Goal: Information Seeking & Learning: Learn about a topic

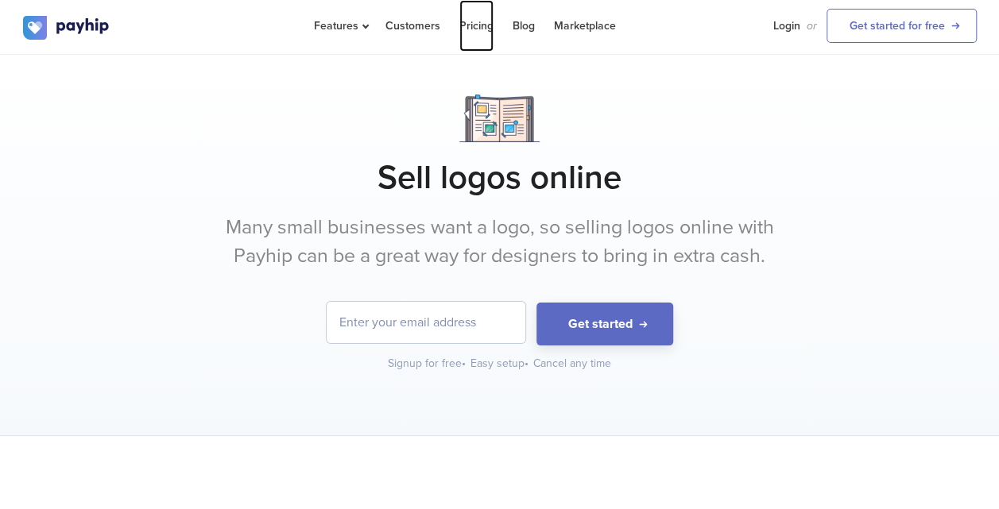
click at [485, 19] on link "Pricing" at bounding box center [476, 26] width 34 height 52
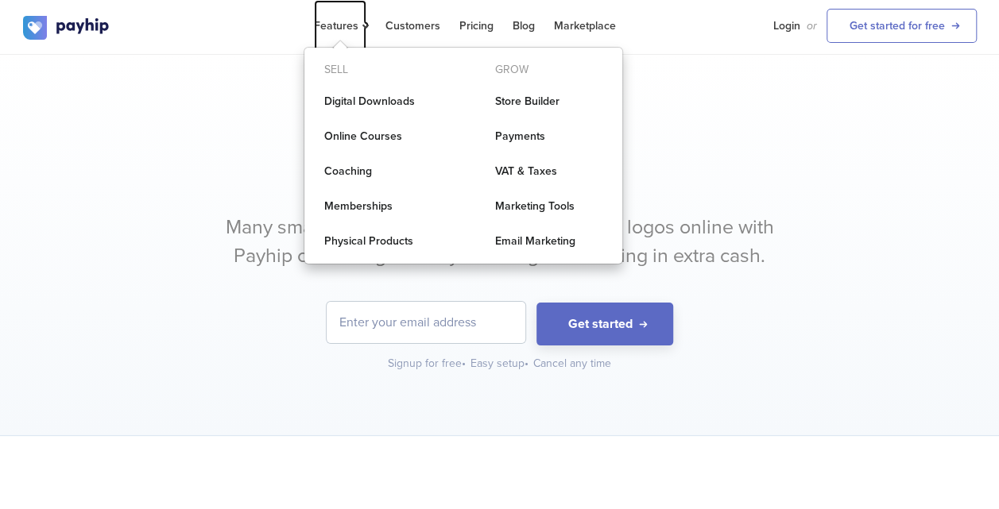
click at [340, 26] on span "Features" at bounding box center [340, 26] width 52 height 14
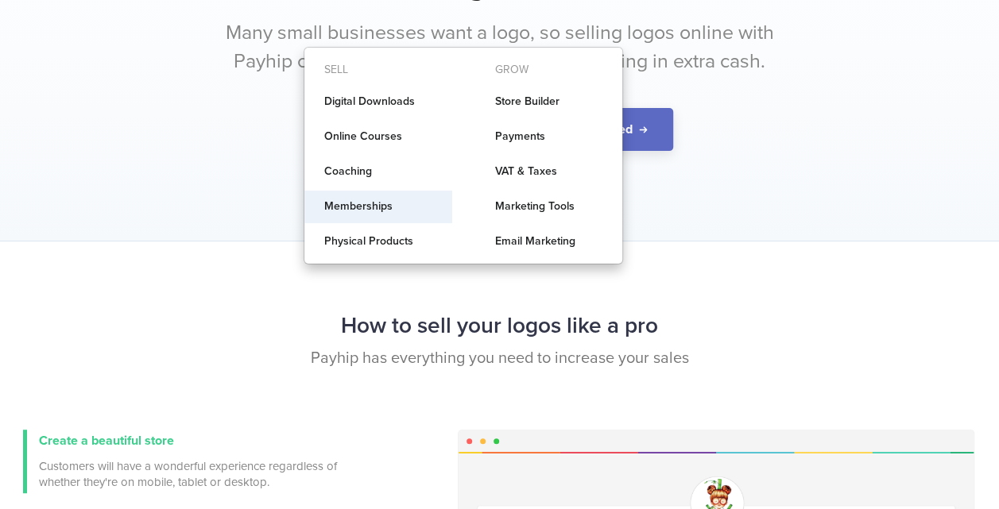
scroll to position [214, 0]
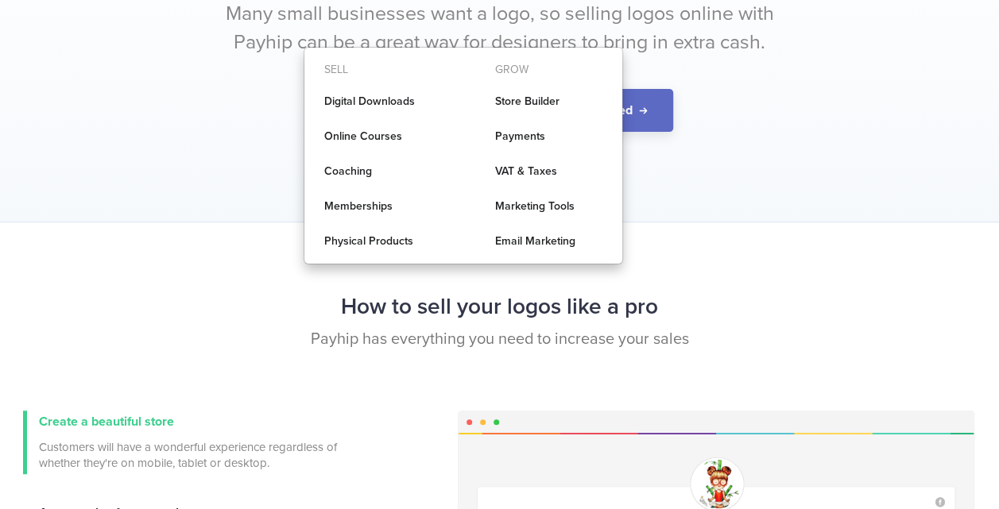
click at [822, 292] on h2 "How to sell your logos like a pro" at bounding box center [500, 307] width 954 height 42
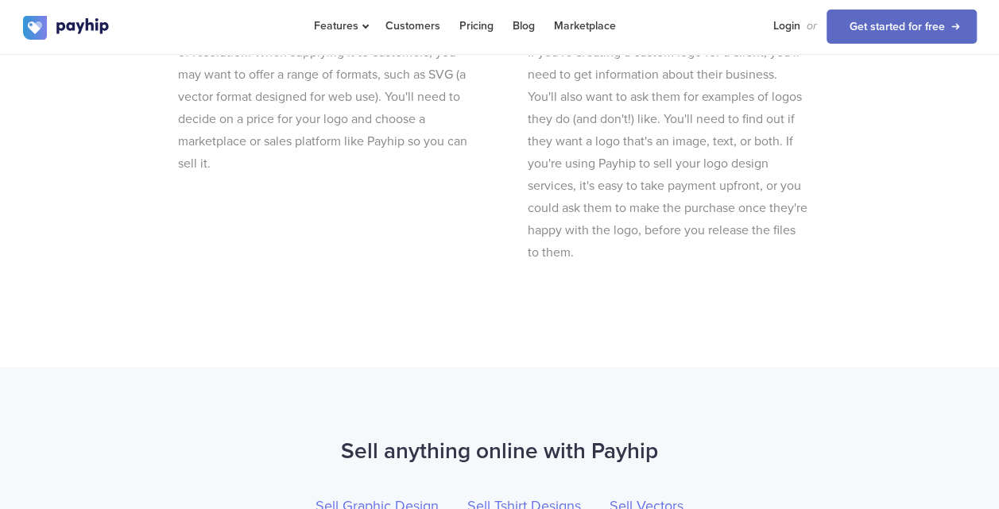
scroll to position [5743, 0]
